Goal: Information Seeking & Learning: Learn about a topic

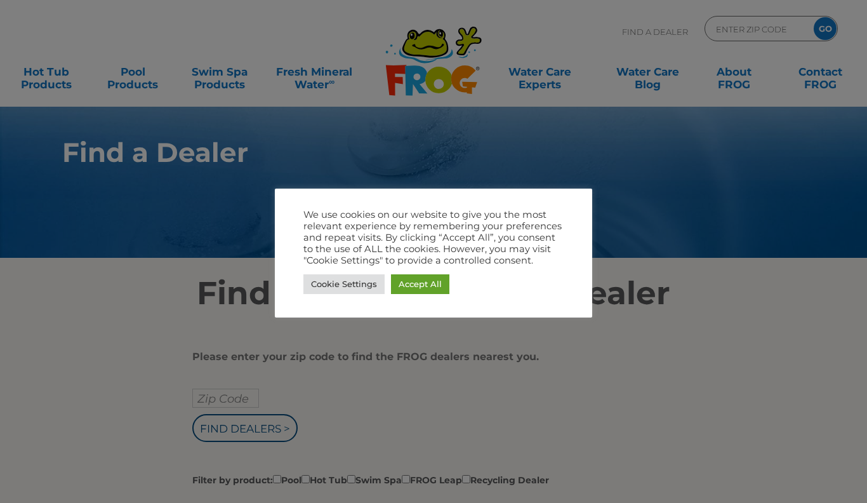
click at [423, 285] on link "Accept All" at bounding box center [420, 284] width 58 height 20
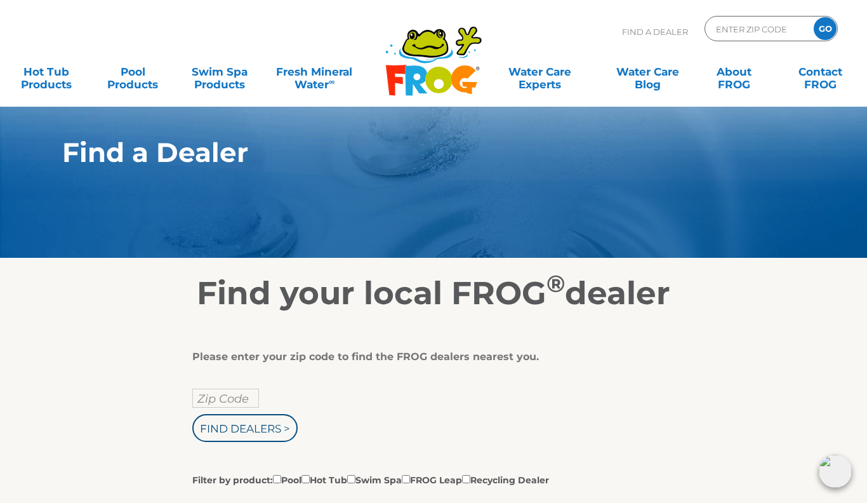
click at [277, 483] on input "Filter by product: Pool Hot Tub Swim Spa FROG Leap Recycling Dealer" at bounding box center [277, 479] width 8 height 8
checkbox input "true"
click at [317, 74] on link "Fresh Mineral Water ∞" at bounding box center [314, 71] width 84 height 25
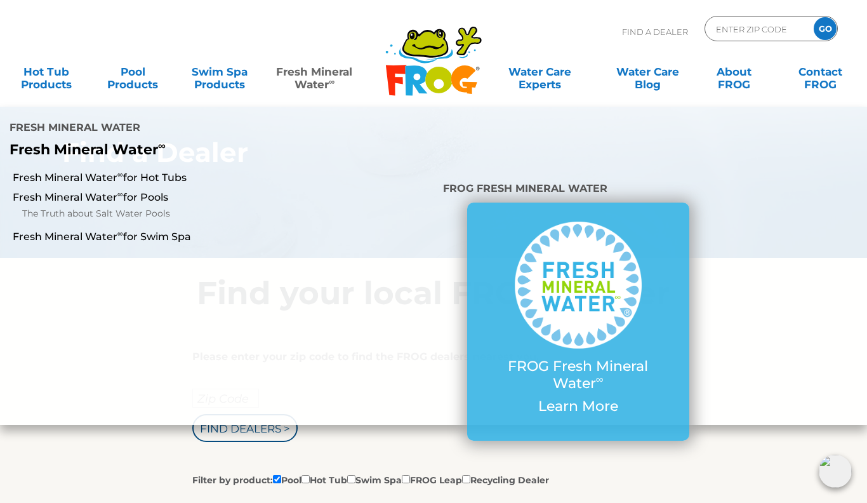
click at [573, 239] on img at bounding box center [578, 284] width 127 height 127
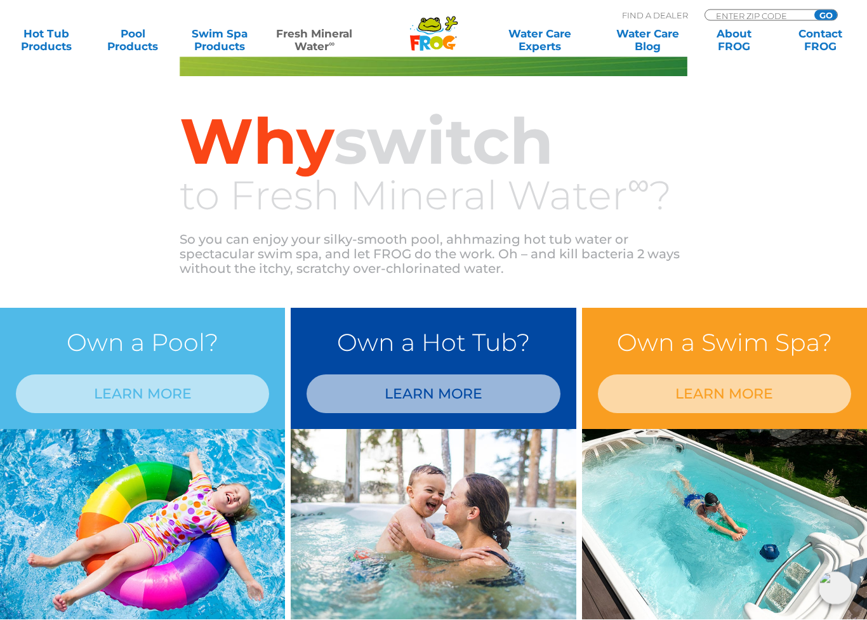
scroll to position [465, 0]
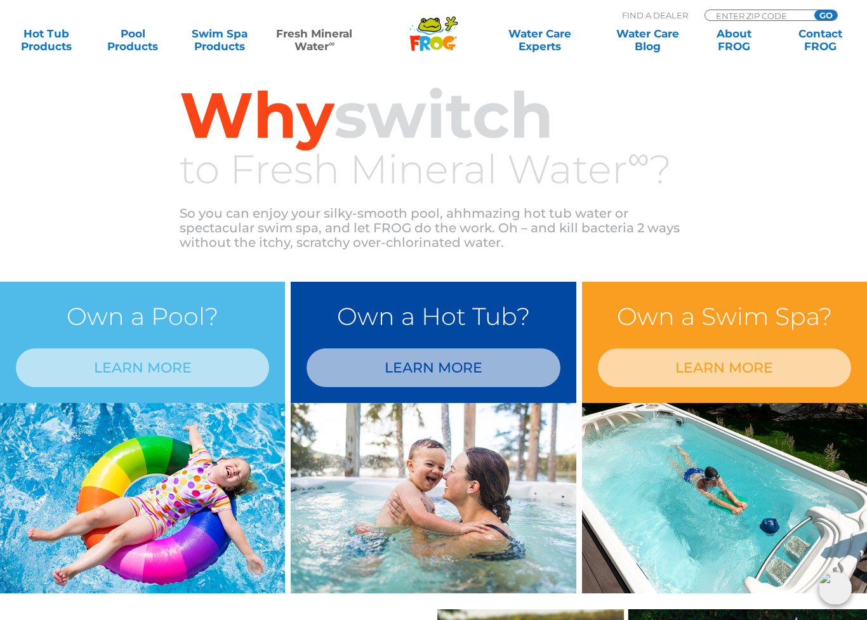
click at [126, 502] on img at bounding box center [142, 498] width 285 height 190
click at [128, 366] on link "LEARN MORE" at bounding box center [142, 367] width 253 height 39
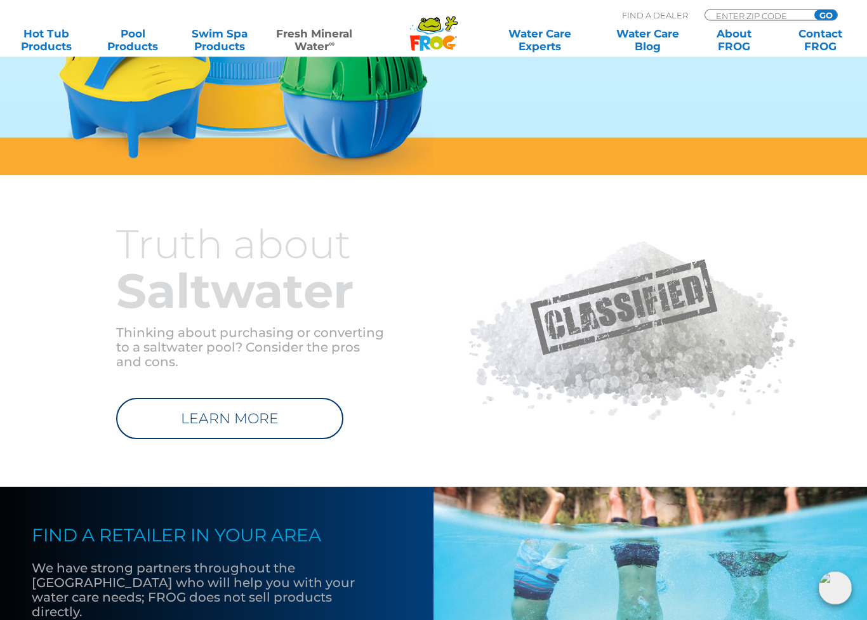
scroll to position [1192, 0]
click at [218, 421] on link "LEARN MORE" at bounding box center [229, 418] width 227 height 41
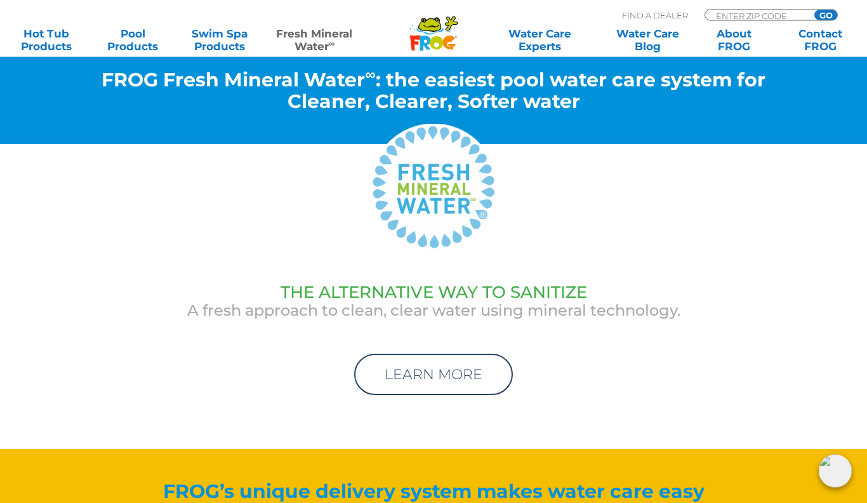
scroll to position [3937, 0]
